Goal: Task Accomplishment & Management: Use online tool/utility

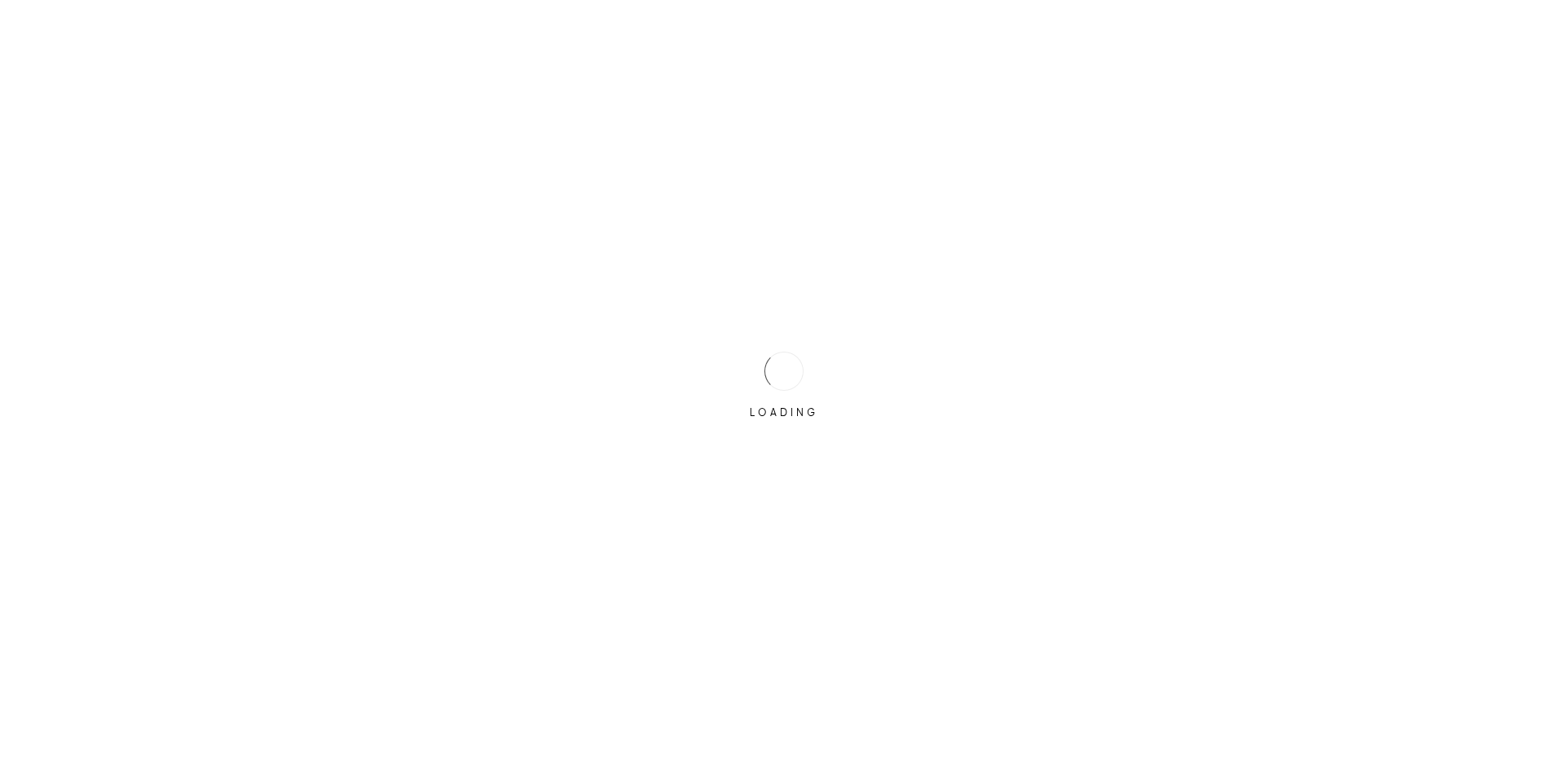
click at [815, 358] on div "LOADING" at bounding box center [784, 386] width 82 height 82
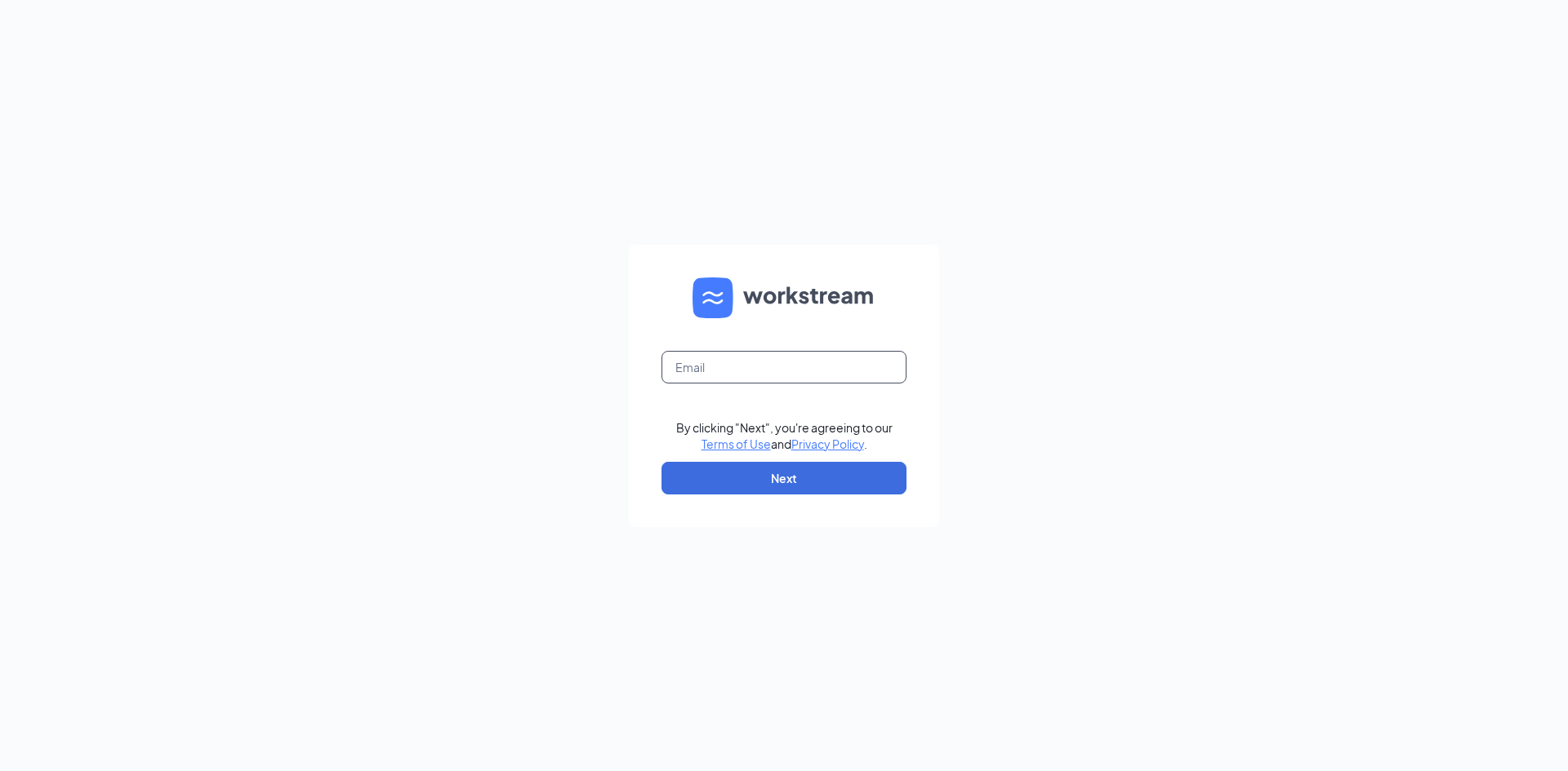
click at [815, 364] on input "text" at bounding box center [784, 367] width 245 height 32
type input "triarc48@bojrdu.com"
click at [820, 493] on button "Next" at bounding box center [784, 478] width 245 height 32
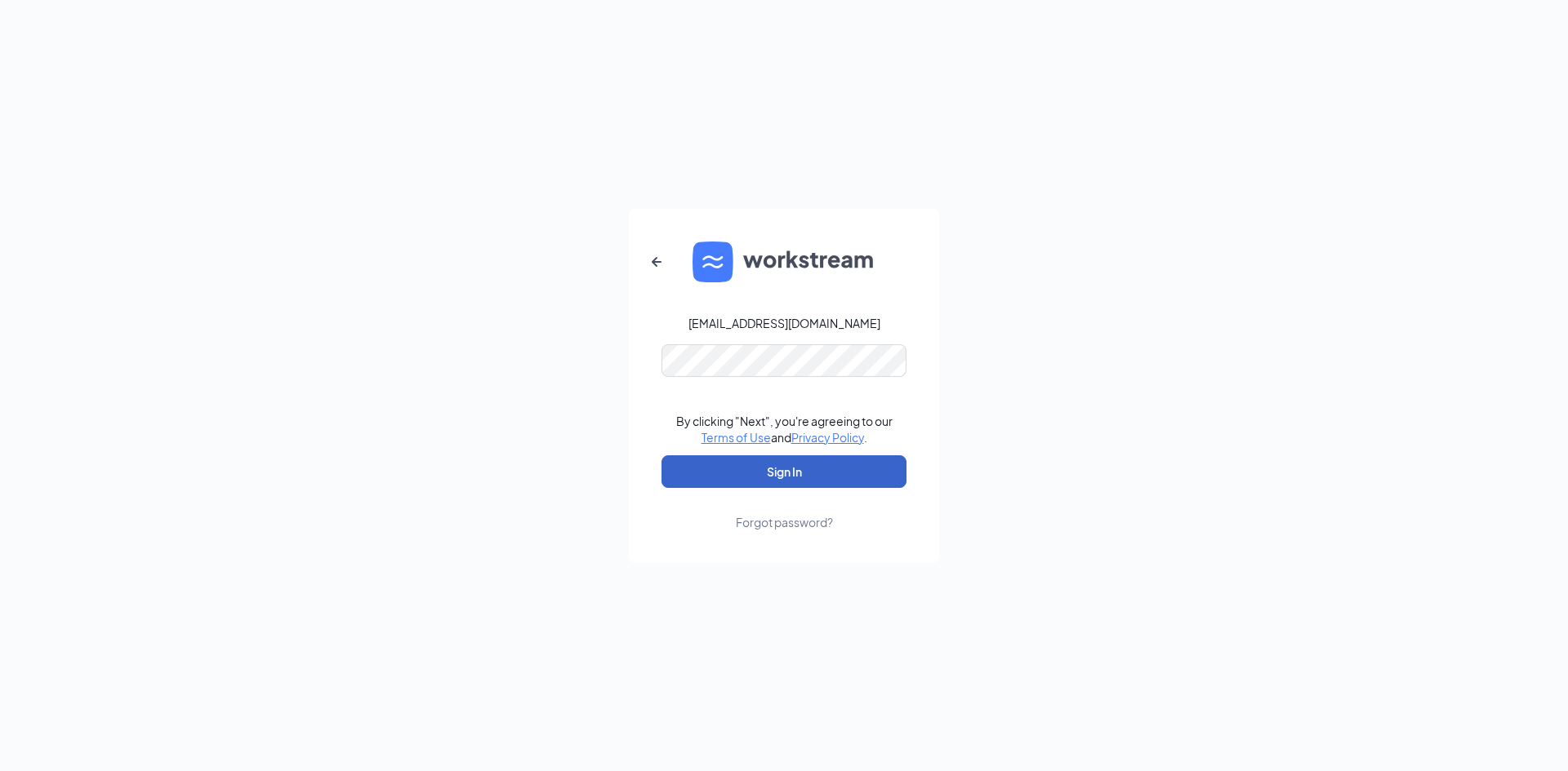
click at [802, 470] on button "Sign In" at bounding box center [784, 472] width 245 height 32
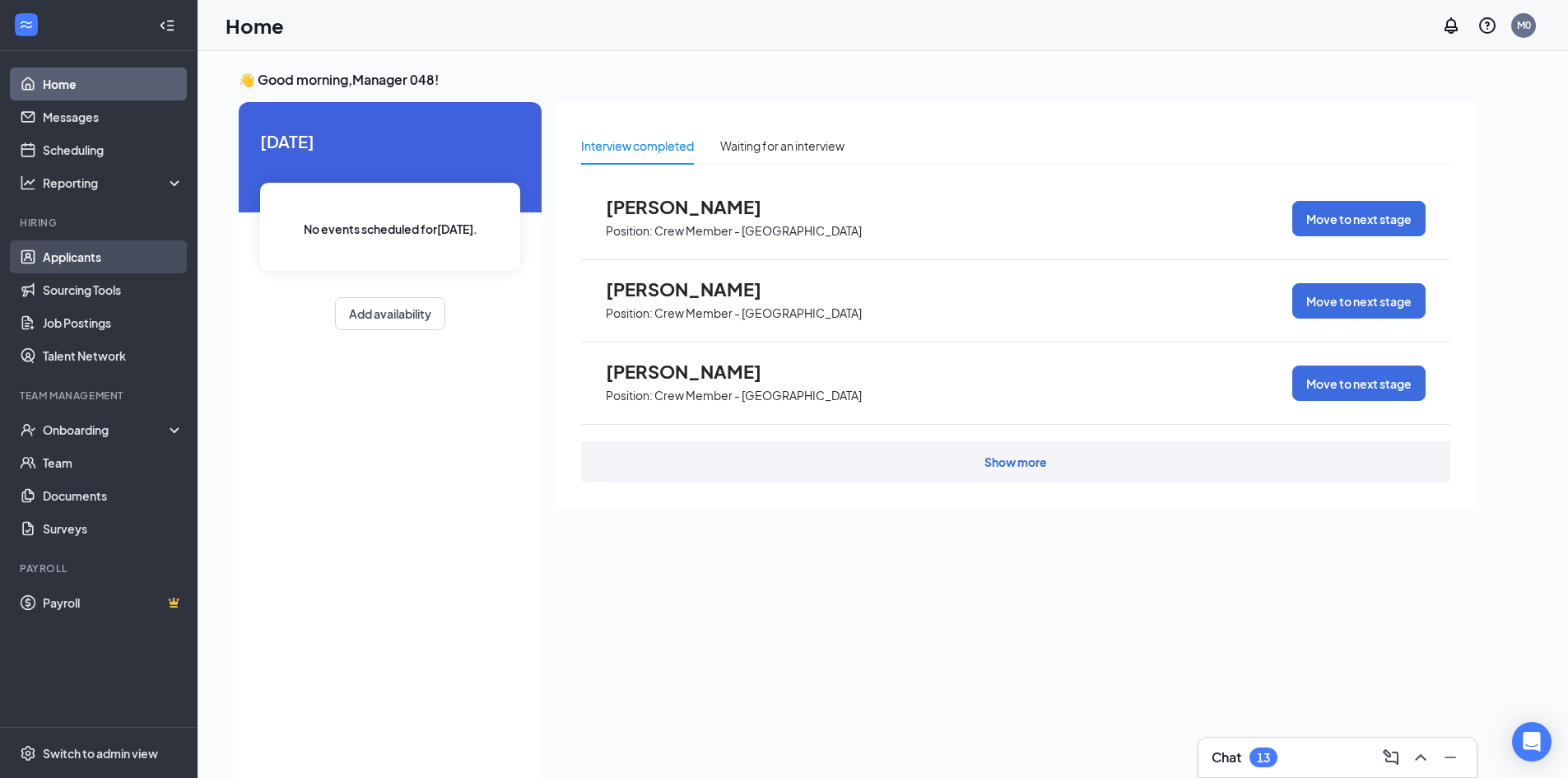
click at [140, 258] on link "Applicants" at bounding box center [113, 256] width 141 height 33
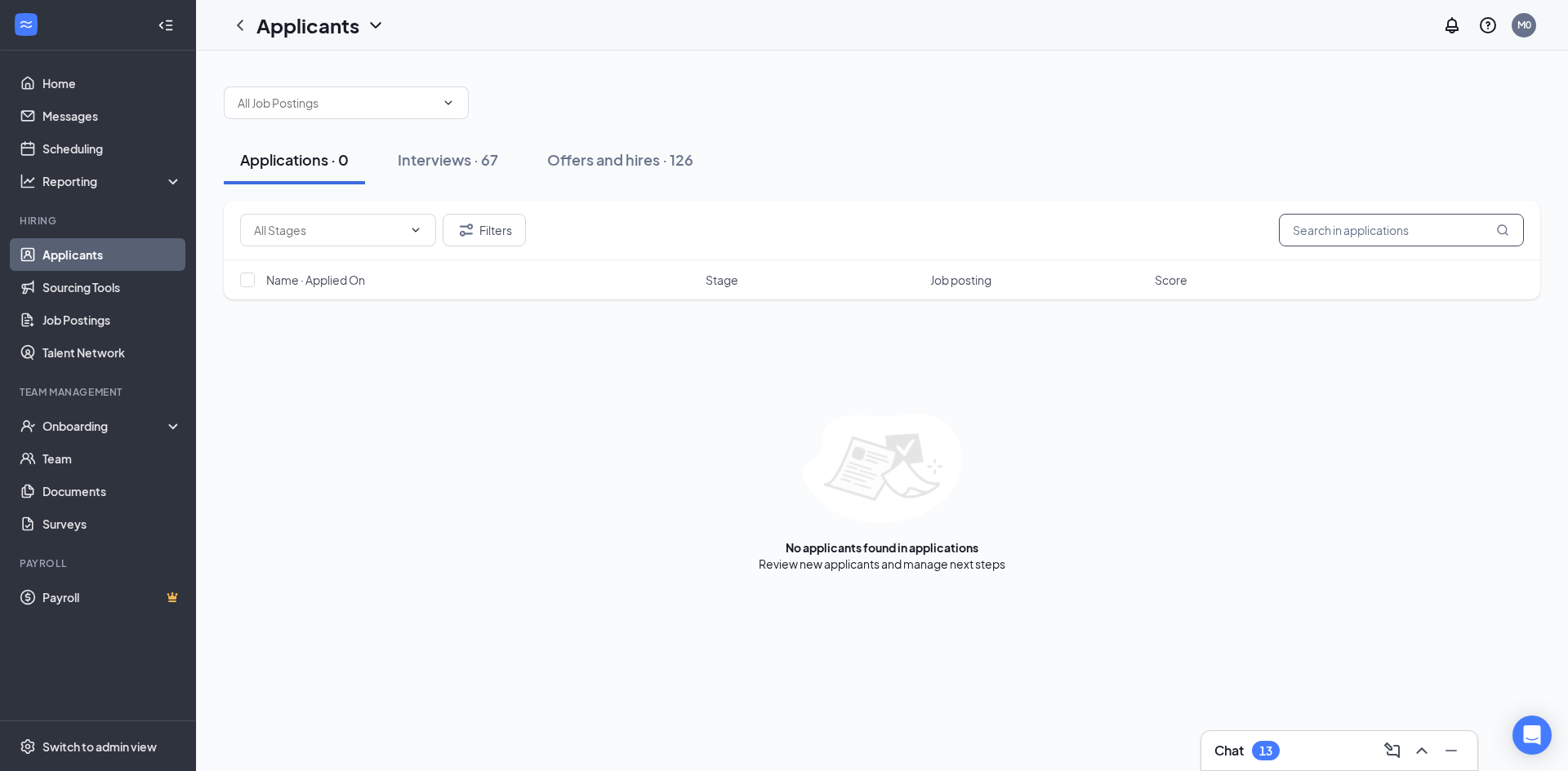
click at [1329, 220] on input "text" at bounding box center [1401, 230] width 245 height 32
type input "[PERSON_NAME]"
click at [514, 151] on div "Interviews · 0 / 67" at bounding box center [482, 160] width 123 height 20
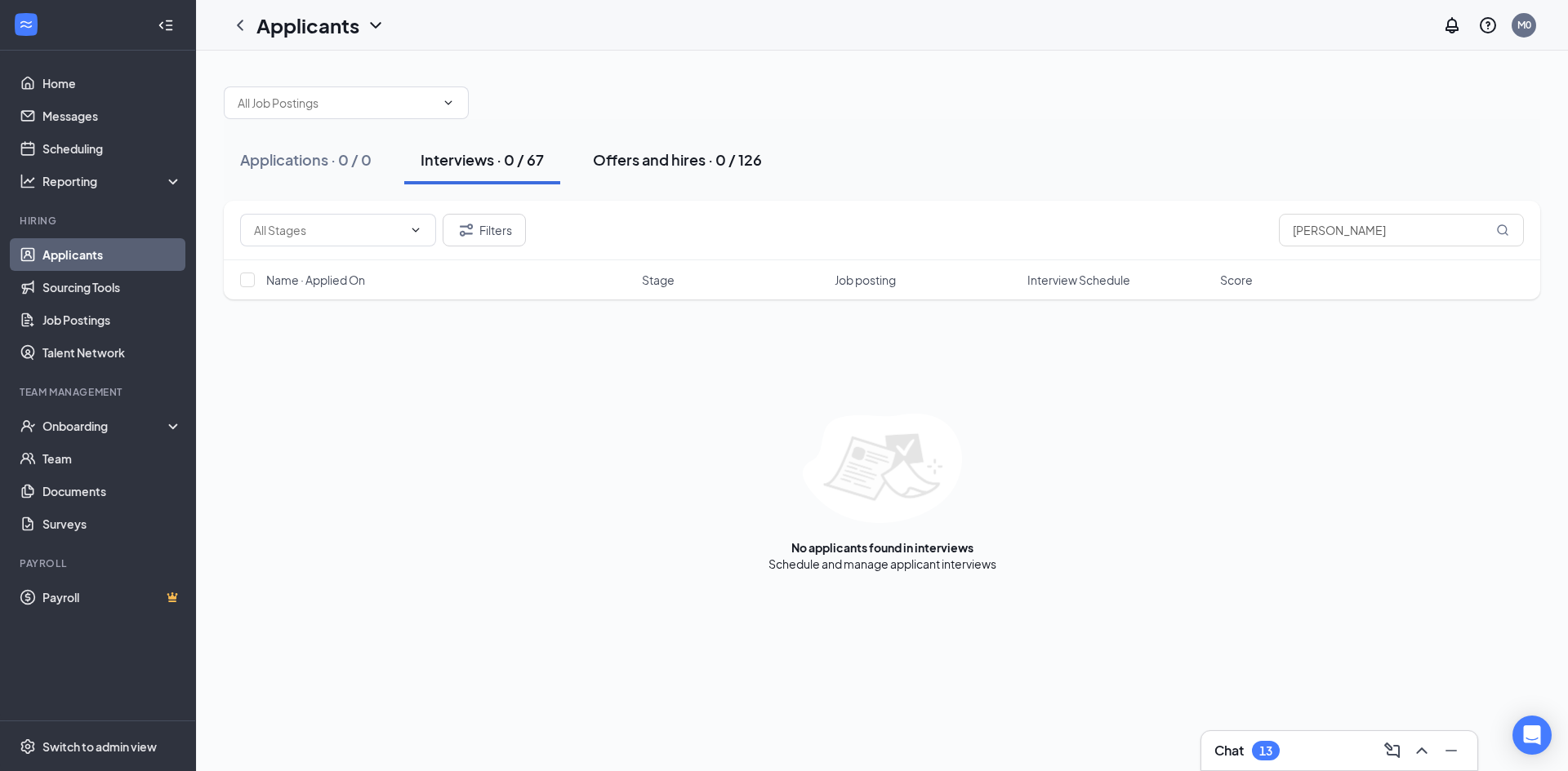
click at [614, 164] on div "Offers and hires · 0 / 126" at bounding box center [677, 160] width 169 height 20
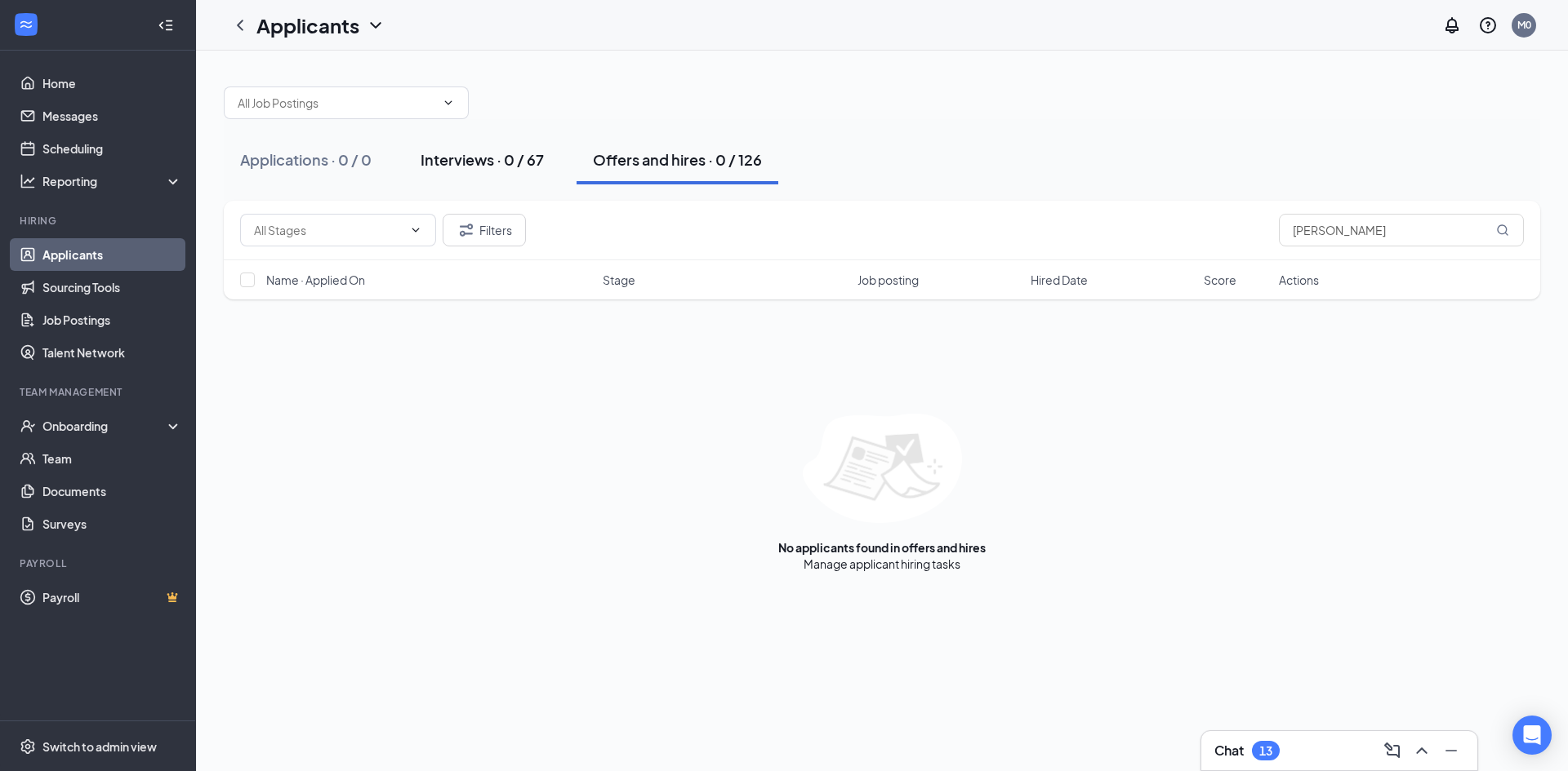
drag, startPoint x: 457, startPoint y: 166, endPoint x: 480, endPoint y: 166, distance: 23.0
click at [457, 166] on div "Interviews · 0 / 67" at bounding box center [482, 160] width 123 height 20
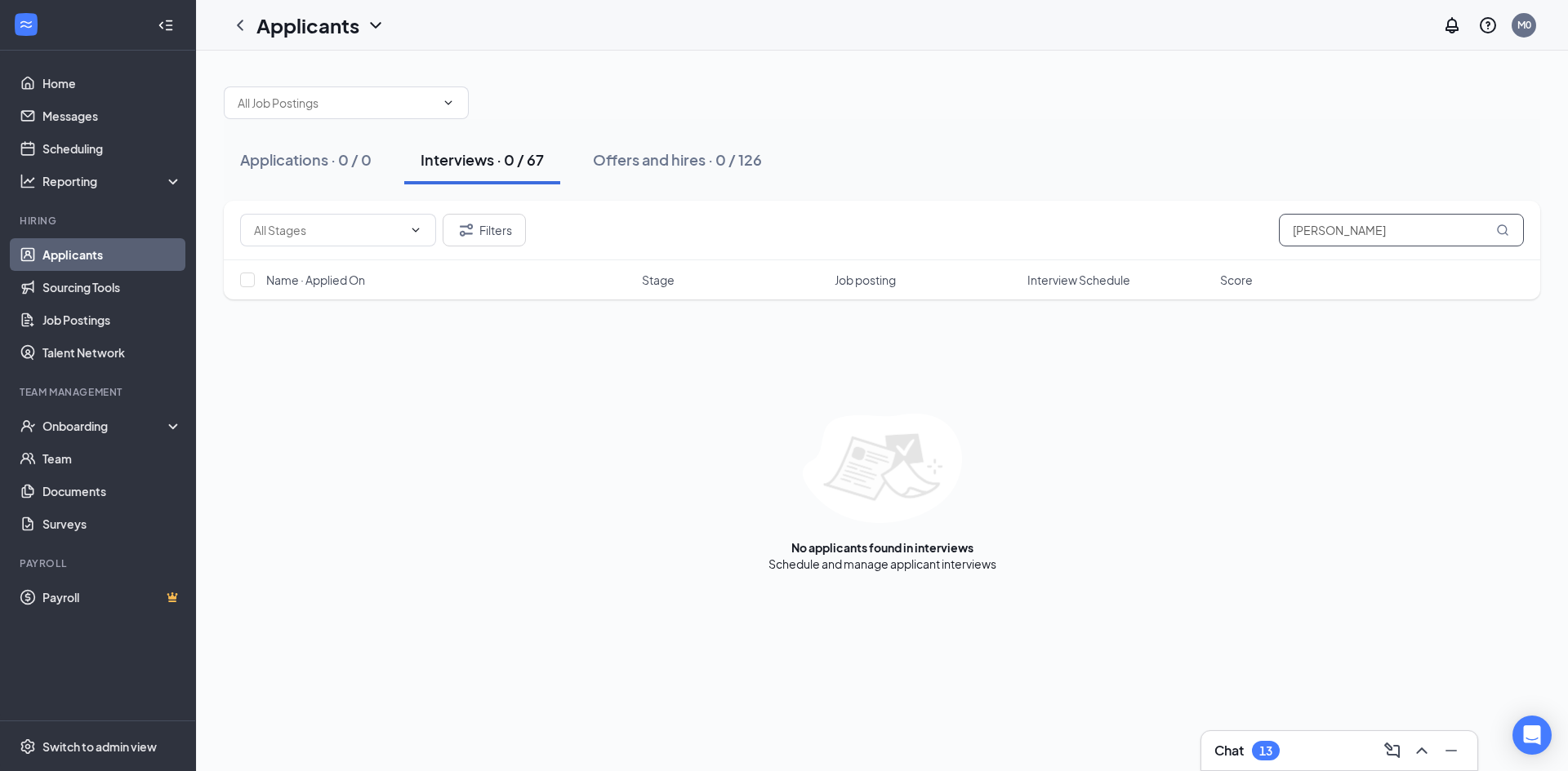
drag, startPoint x: 1389, startPoint y: 232, endPoint x: 1240, endPoint y: 244, distance: 149.5
click at [1240, 242] on div "Filters [PERSON_NAME]" at bounding box center [881, 230] width 1283 height 32
type input "elife"
drag, startPoint x: 1325, startPoint y: 230, endPoint x: 1255, endPoint y: 237, distance: 70.3
click at [1255, 236] on div "Filters elife" at bounding box center [881, 230] width 1283 height 32
